Goal: Information Seeking & Learning: Understand process/instructions

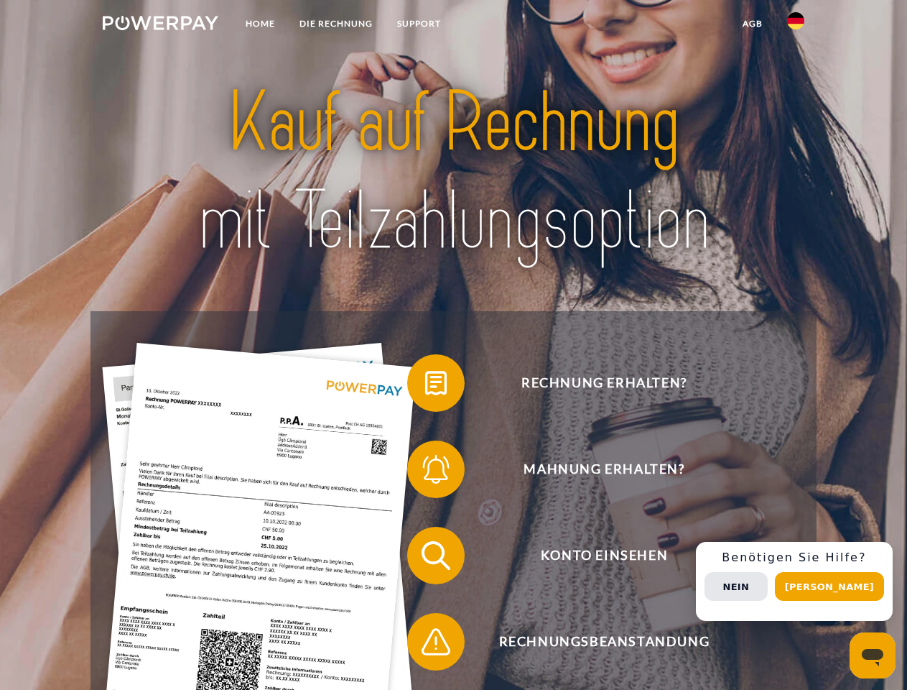
click at [160, 25] on img at bounding box center [161, 23] width 116 height 14
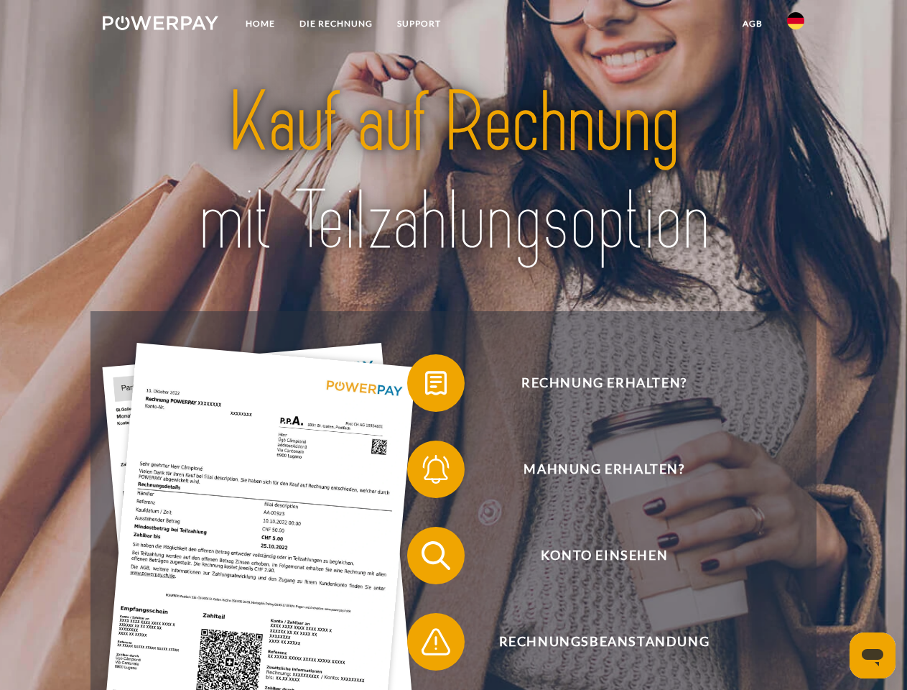
click at [796, 25] on img at bounding box center [795, 20] width 17 height 17
click at [752, 24] on link "agb" at bounding box center [753, 24] width 45 height 26
click at [425, 386] on span at bounding box center [415, 383] width 72 height 72
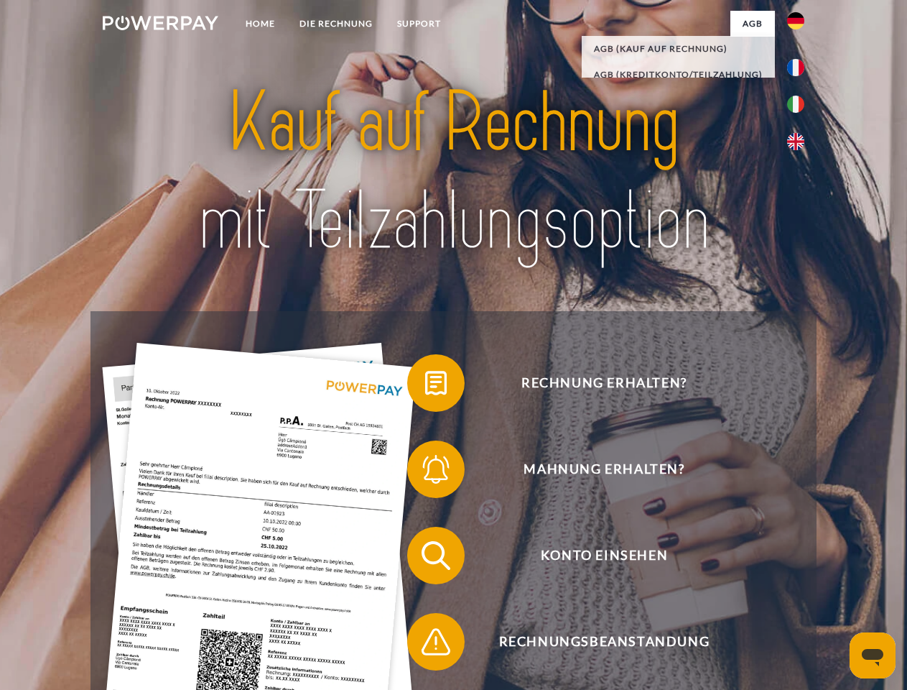
click at [425, 472] on span at bounding box center [415, 469] width 72 height 72
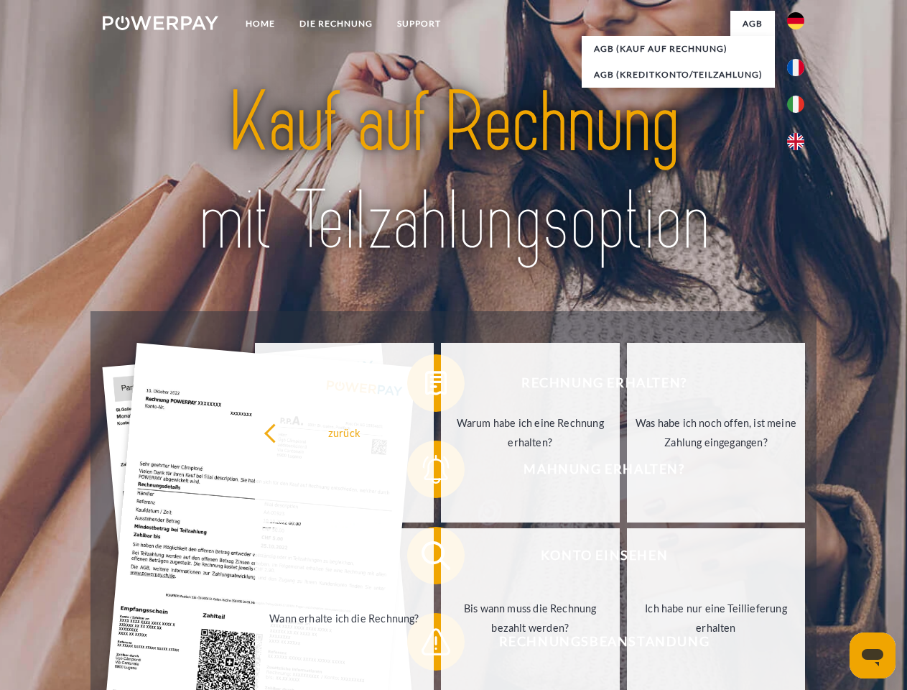
click at [441, 558] on link "Bis wann muss die Rechnung bezahlt werden?" at bounding box center [530, 618] width 179 height 180
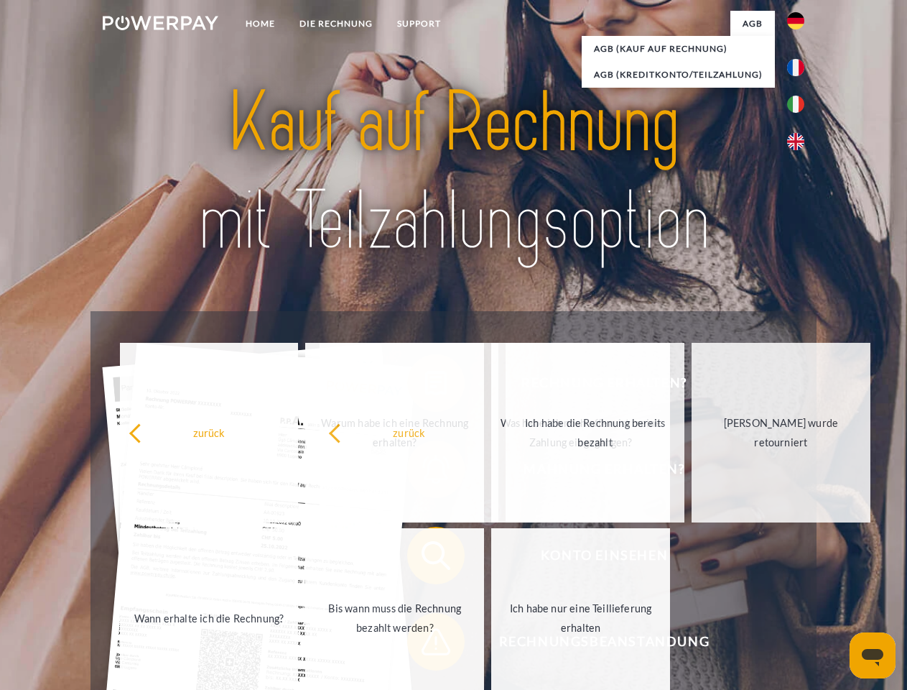
click at [425, 644] on span at bounding box center [415, 642] width 72 height 72
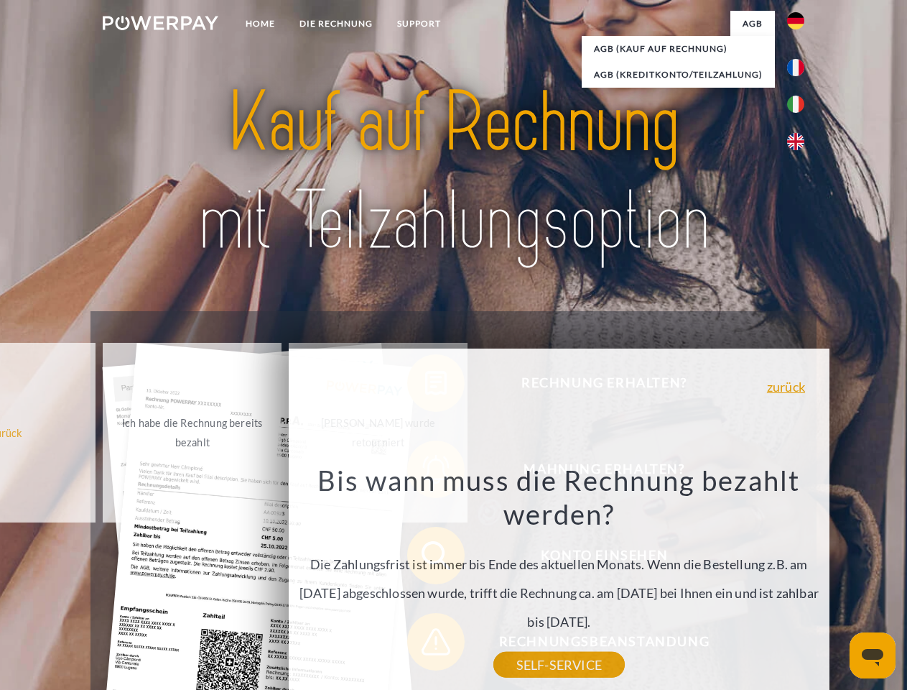
click at [800, 581] on div "Rechnung erhalten? Mahnung erhalten? Konto einsehen" at bounding box center [454, 598] width 726 height 575
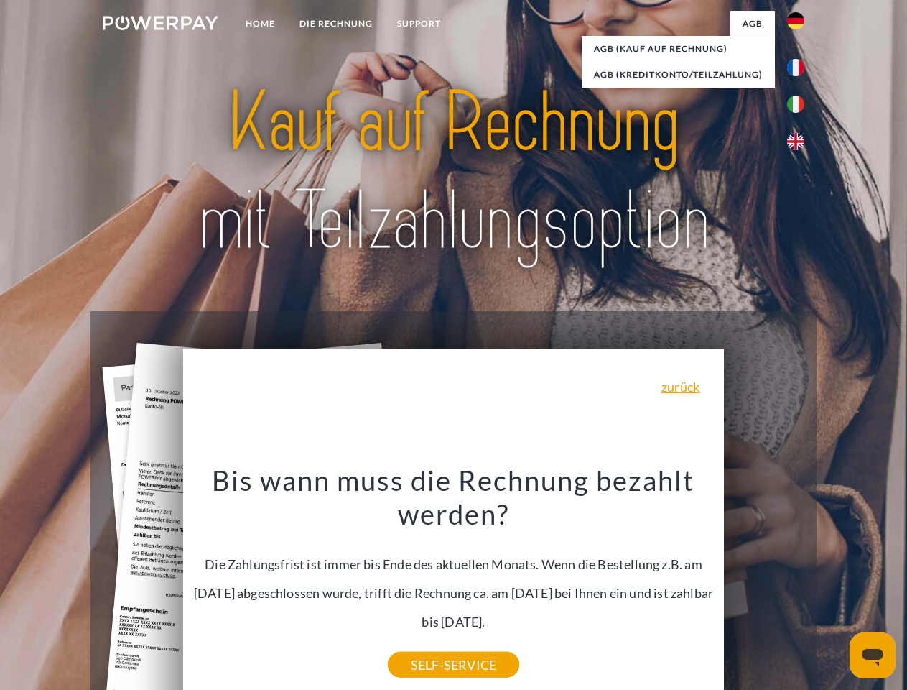
click at [764, 584] on span "Konto einsehen" at bounding box center [604, 555] width 352 height 57
click at [835, 586] on header "Home DIE RECHNUNG SUPPORT" at bounding box center [453, 496] width 907 height 992
